Goal: Navigation & Orientation: Find specific page/section

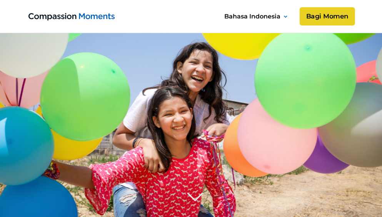
click at [323, 16] on link "Bagi Momen" at bounding box center [327, 16] width 55 height 18
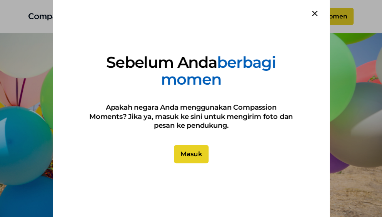
click at [191, 153] on link "Masuk" at bounding box center [191, 154] width 35 height 18
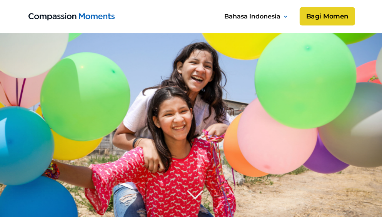
click at [326, 17] on link "Bagi Momen" at bounding box center [327, 16] width 55 height 18
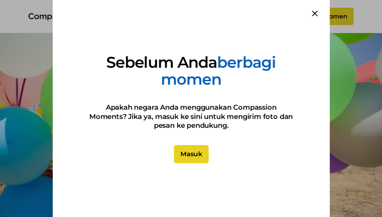
click at [198, 158] on link "Masuk" at bounding box center [191, 154] width 35 height 18
